Goal: Understand process/instructions: Learn about a topic

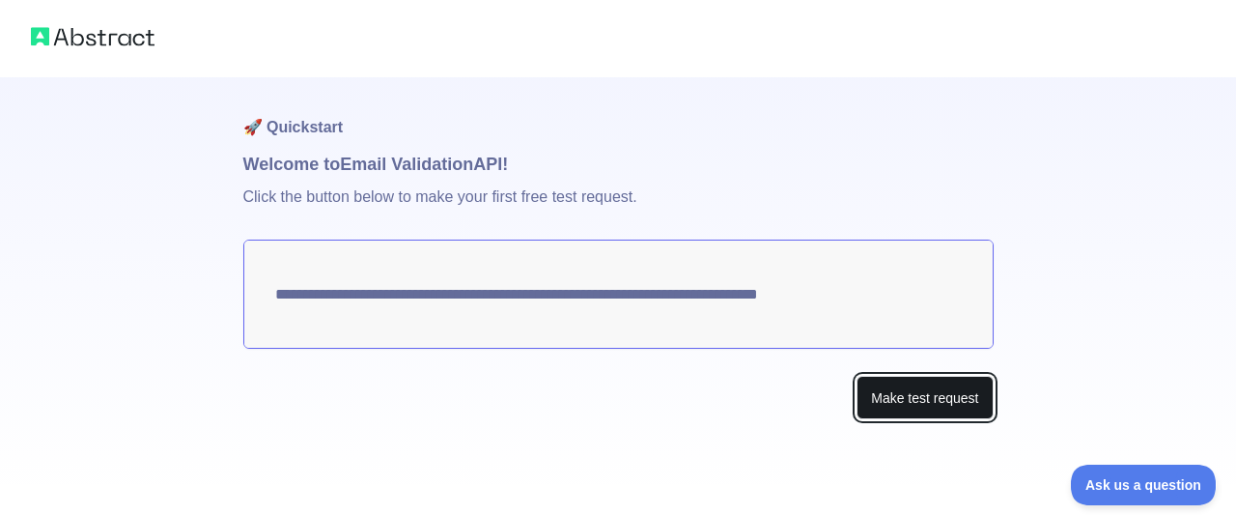
click at [875, 397] on button "Make test request" at bounding box center [925, 397] width 136 height 43
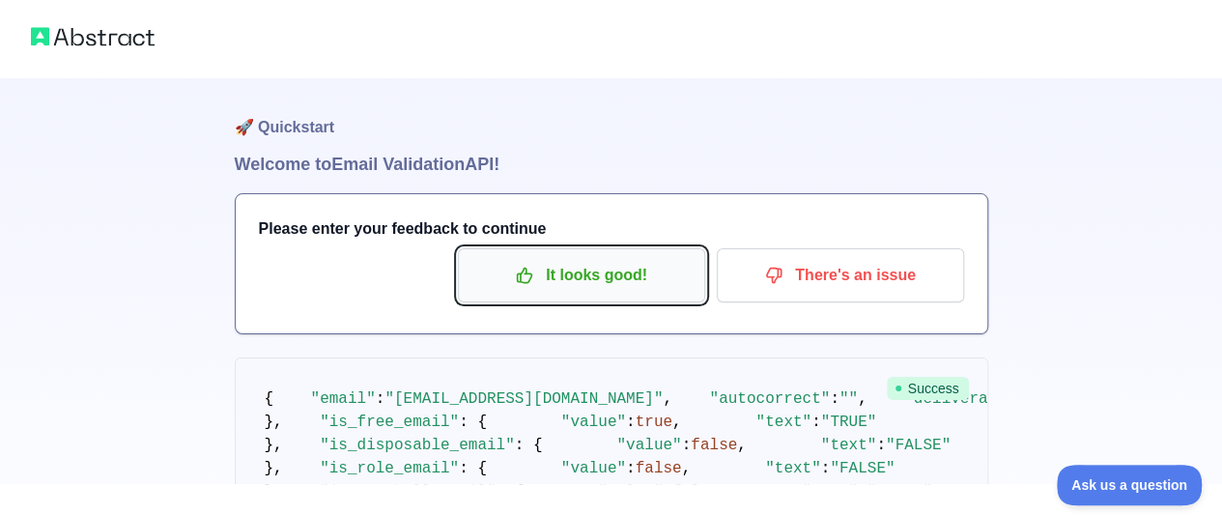
click at [661, 287] on p "It looks good!" at bounding box center [581, 275] width 218 height 33
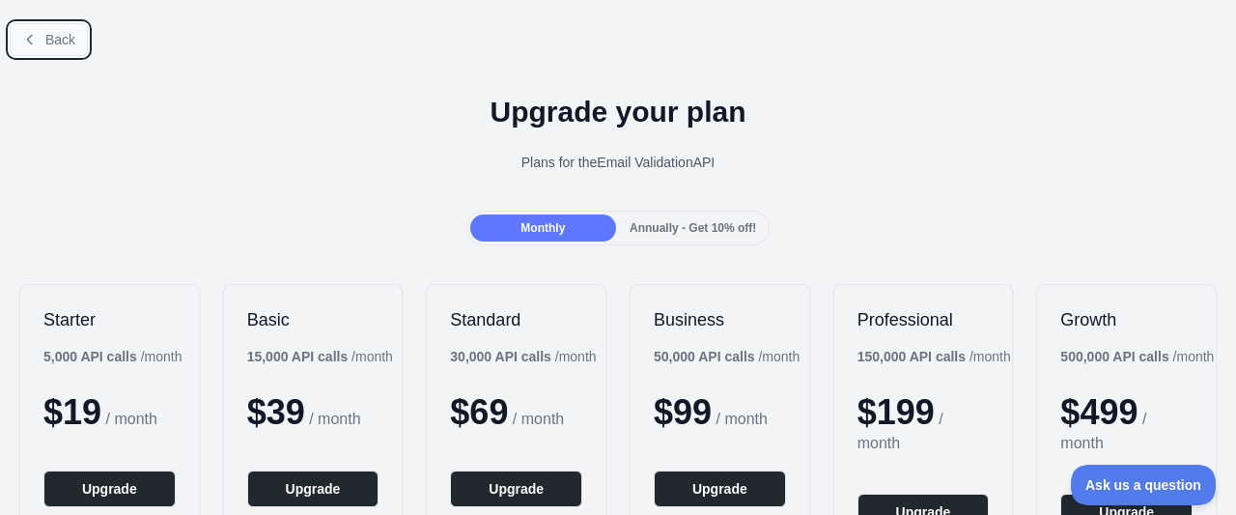
click at [52, 45] on span "Back" at bounding box center [60, 39] width 30 height 15
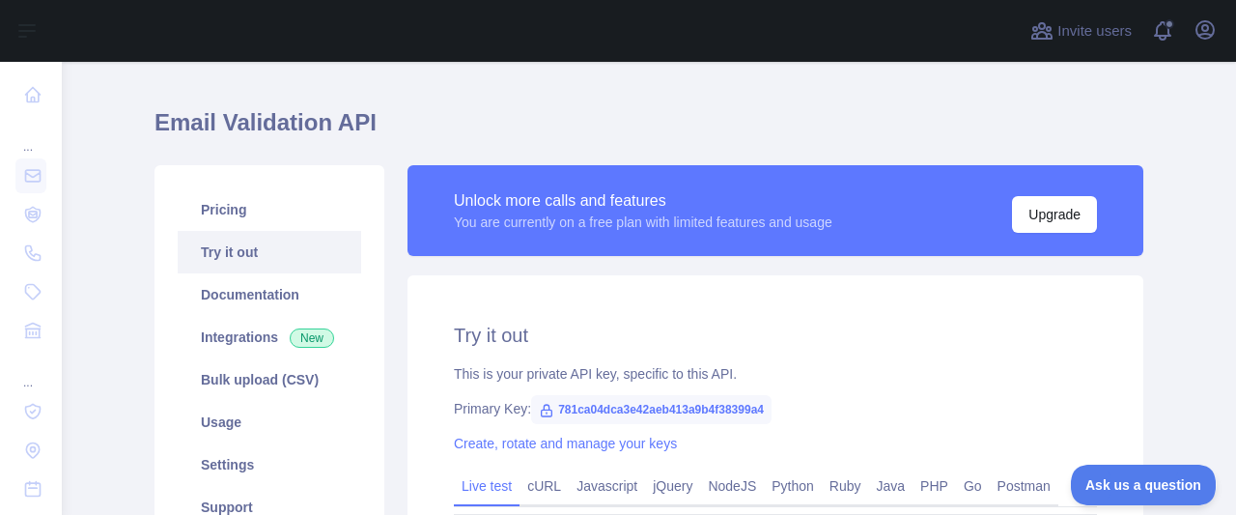
scroll to position [41, 0]
